Goal: Transaction & Acquisition: Obtain resource

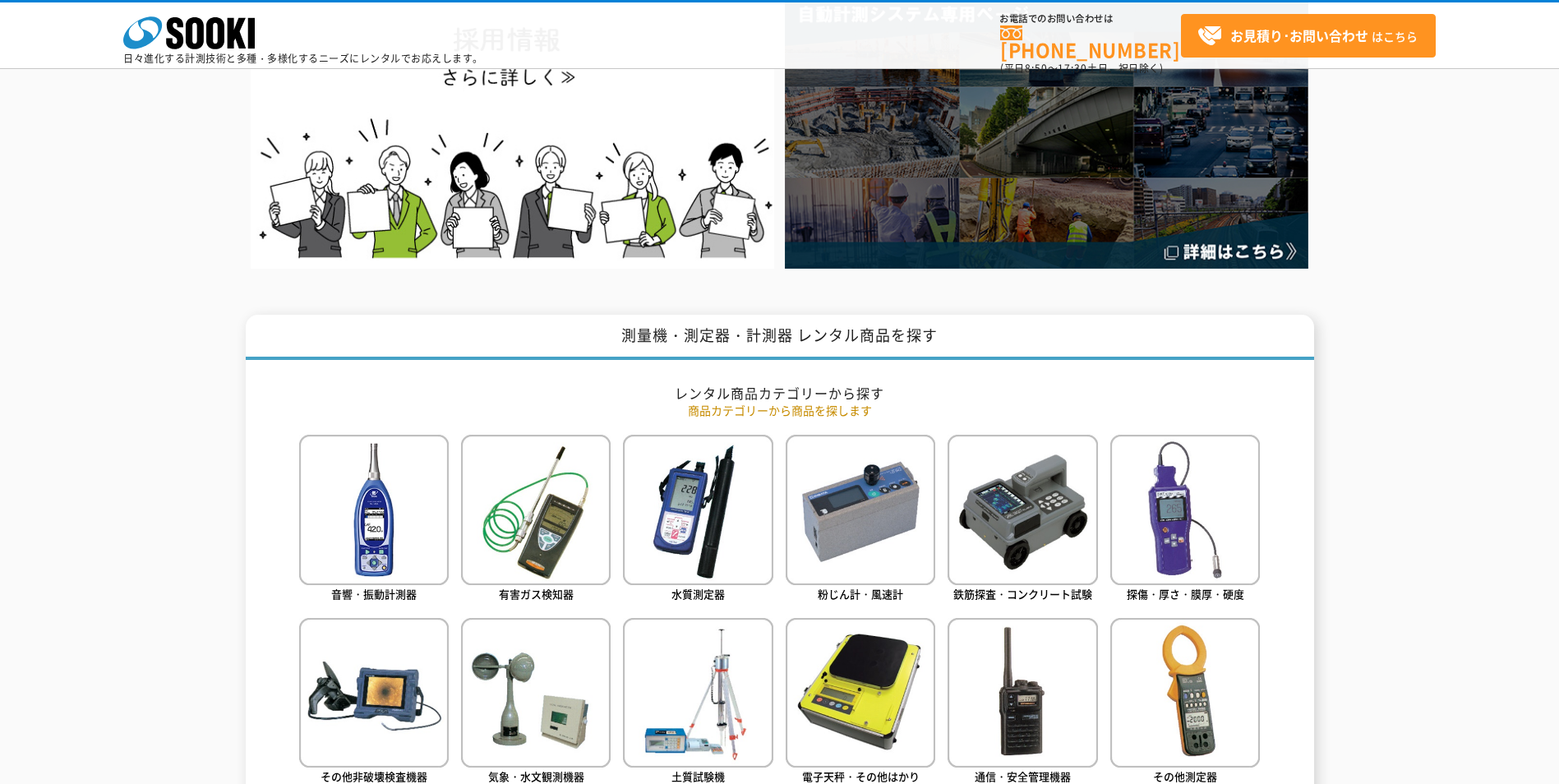
scroll to position [575, 0]
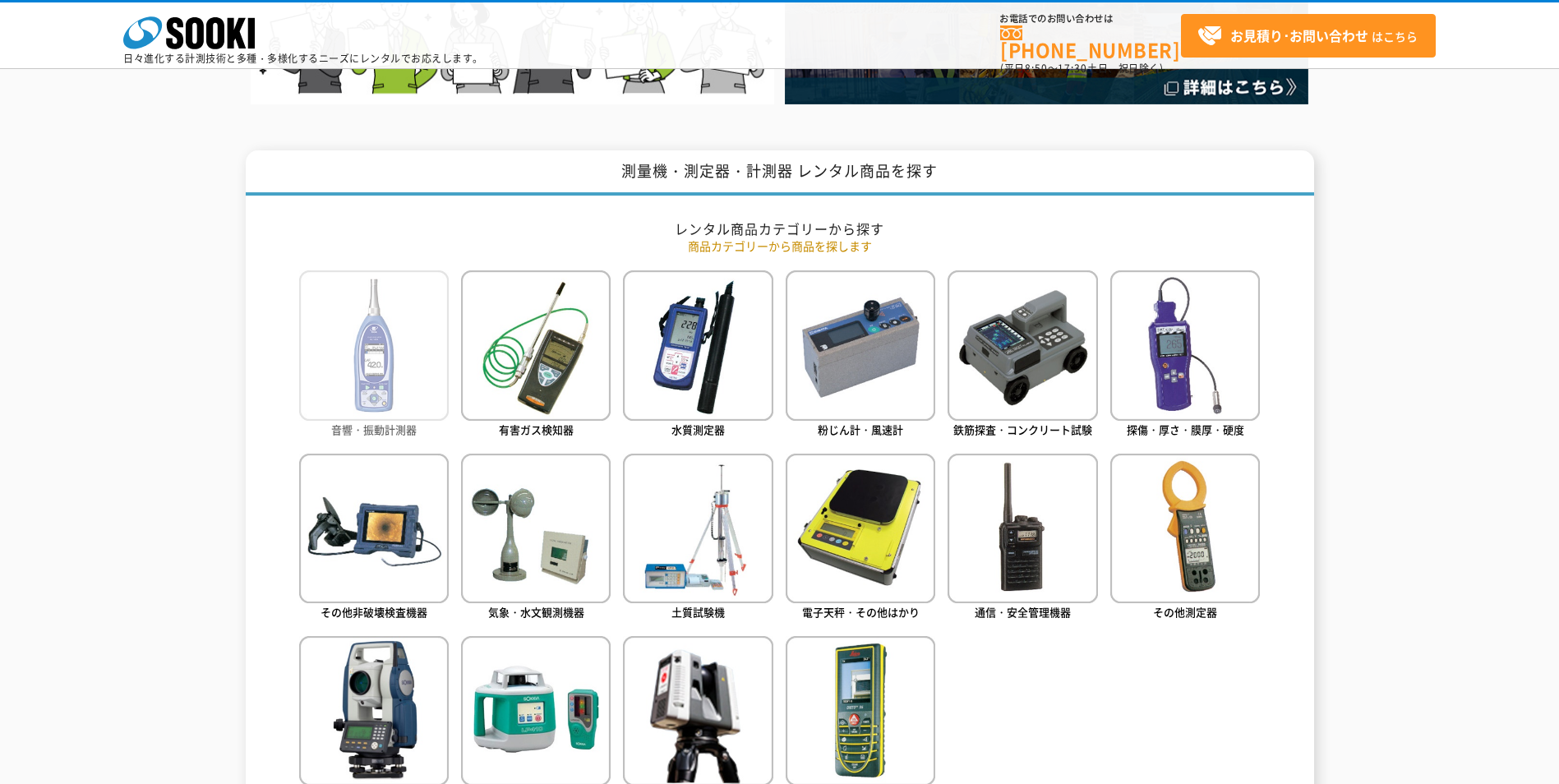
click at [355, 336] on img at bounding box center [374, 345] width 150 height 150
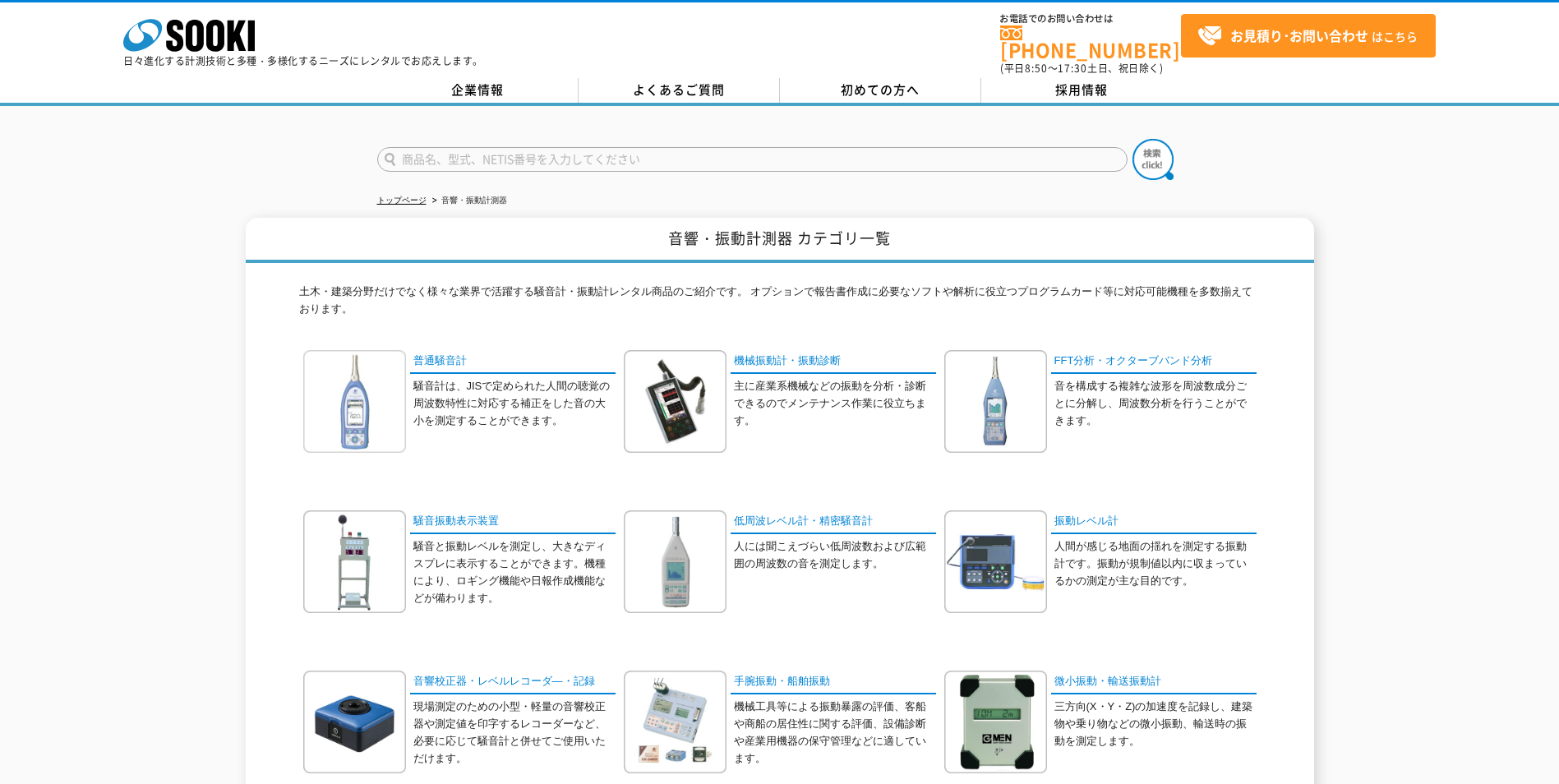
click at [344, 381] on img at bounding box center [355, 402] width 103 height 103
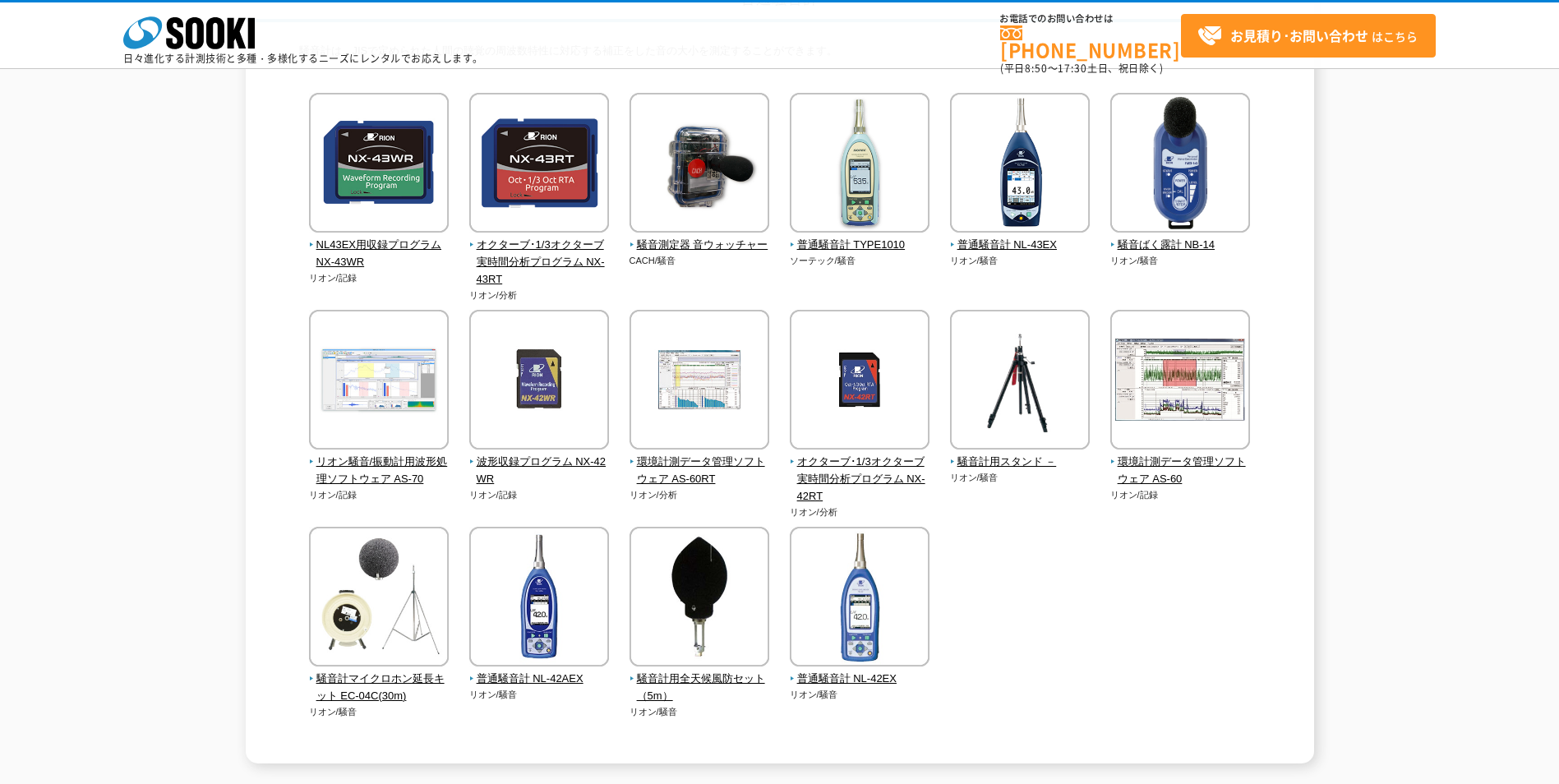
scroll to position [247, 0]
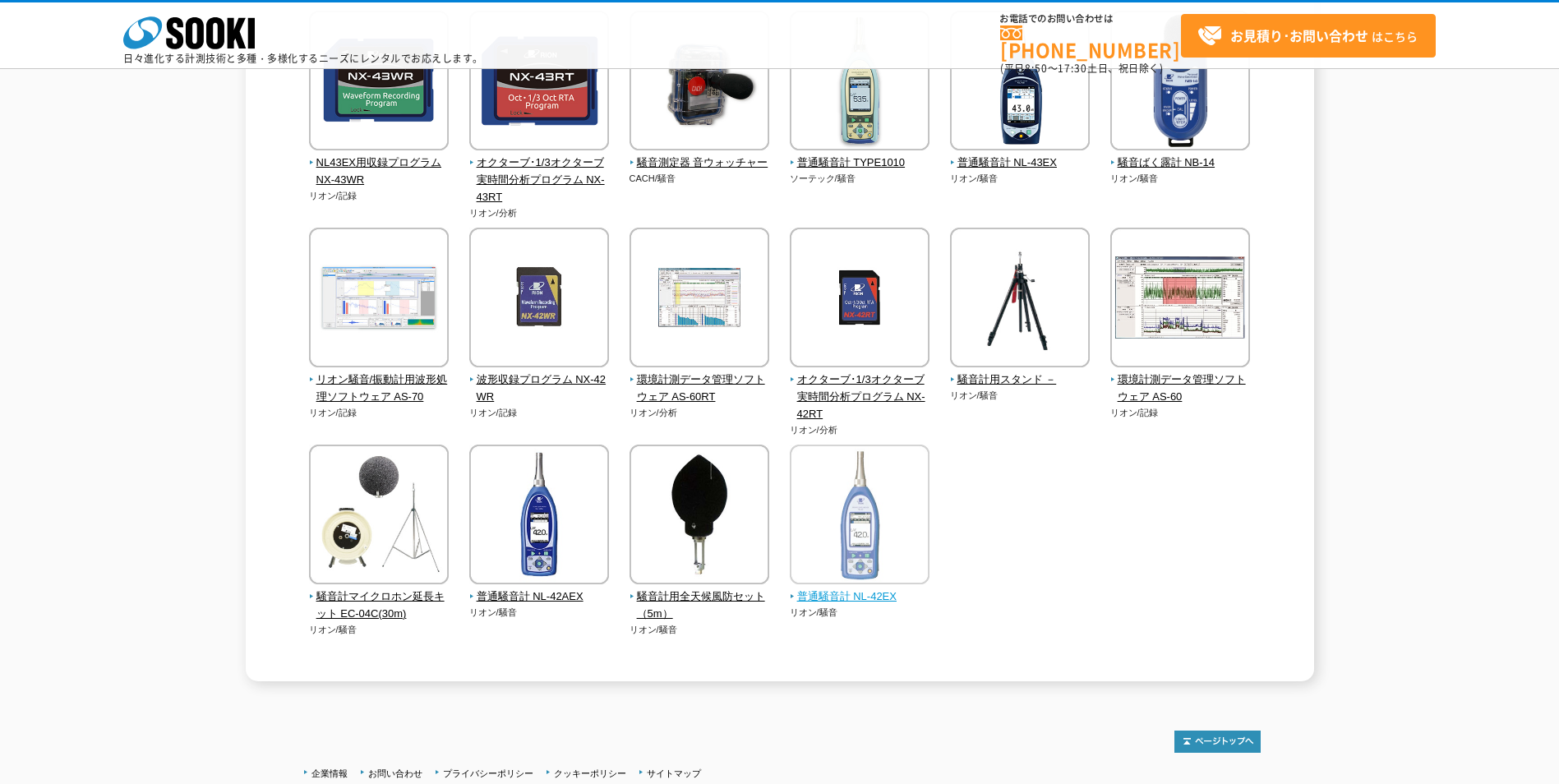
click at [842, 551] on img at bounding box center [859, 516] width 139 height 144
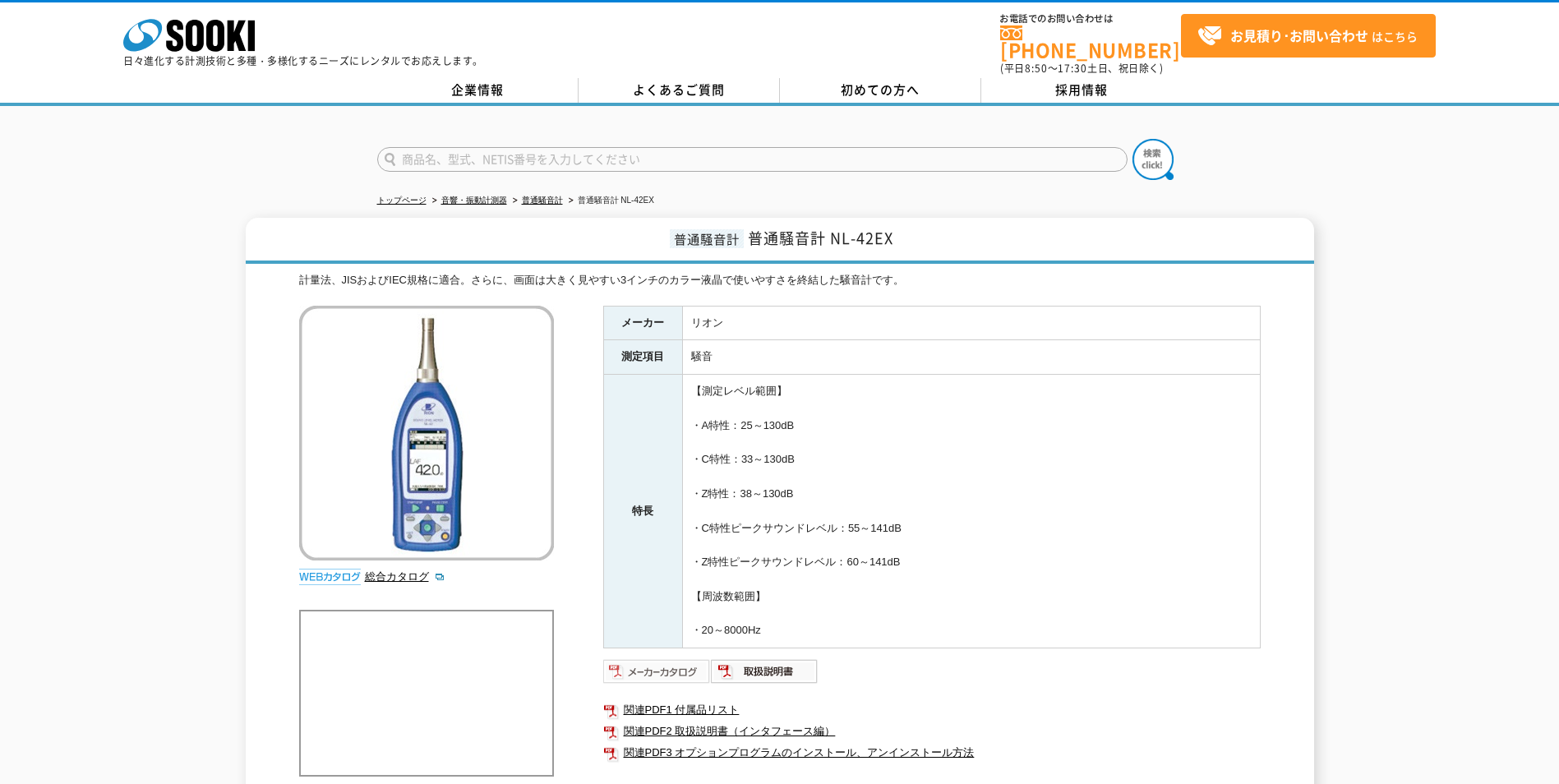
click at [641, 658] on img at bounding box center [657, 671] width 108 height 26
